Goal: Communication & Community: Answer question/provide support

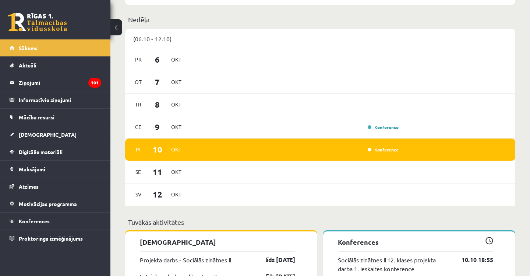
scroll to position [385, 0]
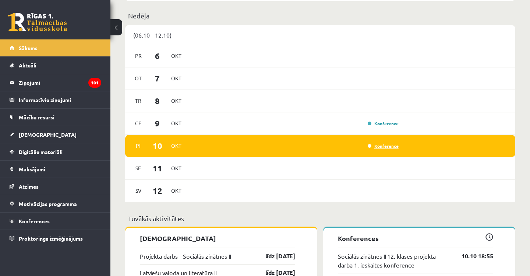
click at [390, 146] on link "Konference" at bounding box center [383, 146] width 31 height 6
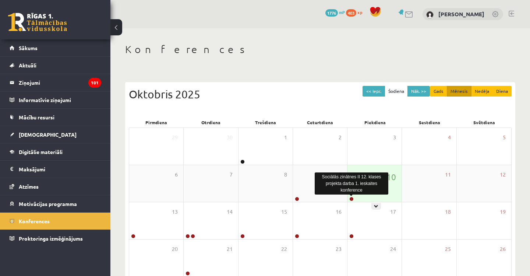
click at [353, 200] on link at bounding box center [351, 199] width 4 height 4
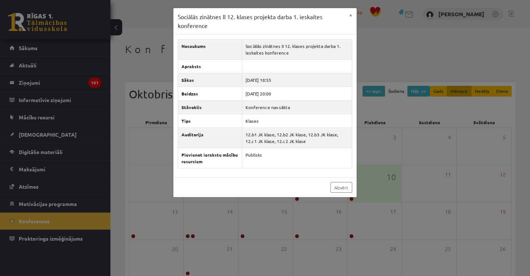
click at [283, 218] on div "Sociālās zinātnes II 12. klases projekta darba 1. ieskaites konference × Nosauk…" at bounding box center [265, 138] width 530 height 276
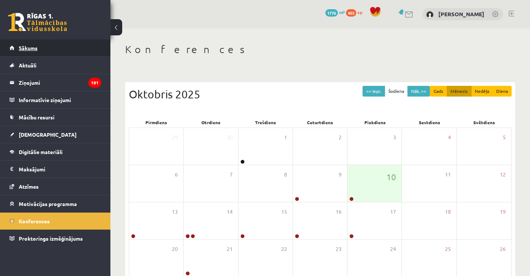
click at [82, 49] on link "Sākums" at bounding box center [56, 47] width 92 height 17
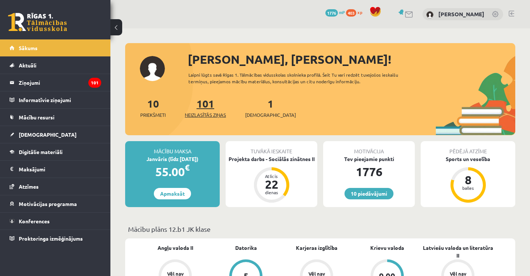
click at [210, 114] on span "Neizlasītās ziņas" at bounding box center [205, 114] width 41 height 7
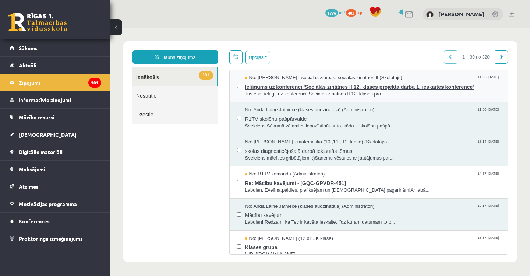
click at [300, 87] on span "Ielūgums uz konferenci 'Sociālās zinātnes II 12. klases projekta darba 1. ieska…" at bounding box center [372, 85] width 255 height 9
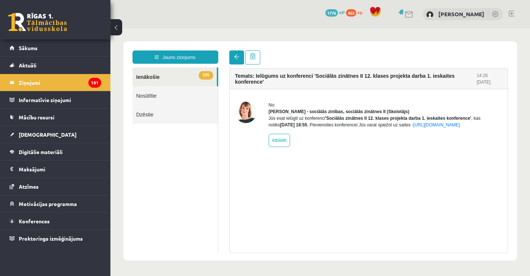
click at [237, 61] on link at bounding box center [236, 57] width 15 height 14
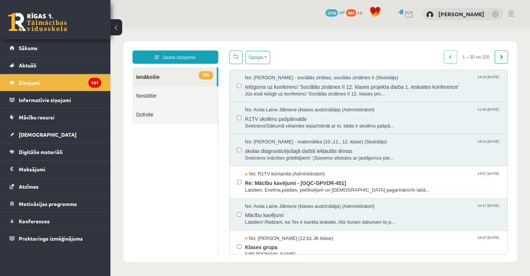
click at [231, 60] on link at bounding box center [235, 57] width 13 height 14
click at [14, 52] on link "Sākums" at bounding box center [56, 47] width 92 height 17
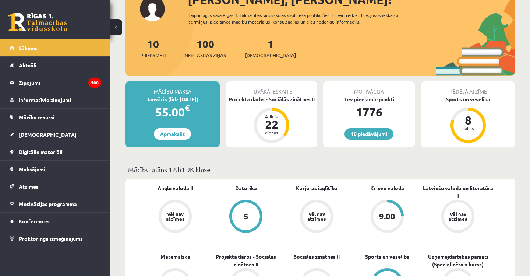
scroll to position [59, 0]
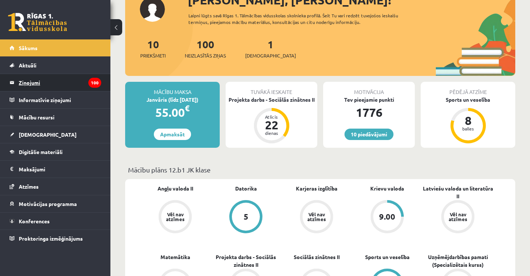
click at [32, 80] on legend "Ziņojumi 100" at bounding box center [60, 82] width 82 height 17
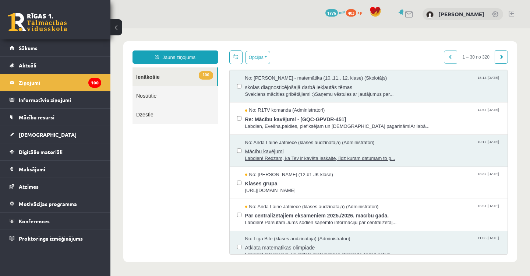
scroll to position [66, 0]
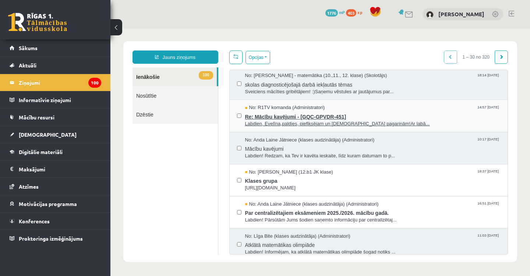
click at [304, 116] on span "Re: Mācību kavējumi - [GQC-GPVDR-451]" at bounding box center [372, 115] width 255 height 9
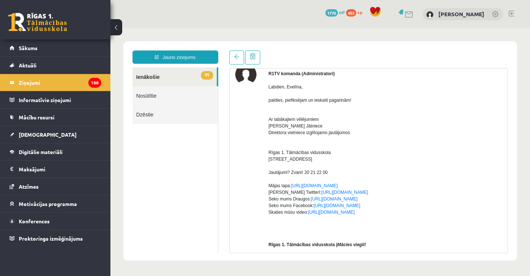
scroll to position [39, 0]
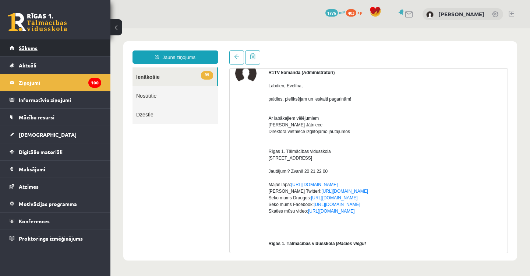
click at [81, 53] on link "Sākums" at bounding box center [56, 47] width 92 height 17
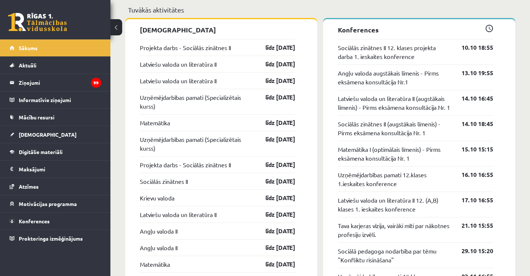
scroll to position [591, 0]
